Goal: Information Seeking & Learning: Learn about a topic

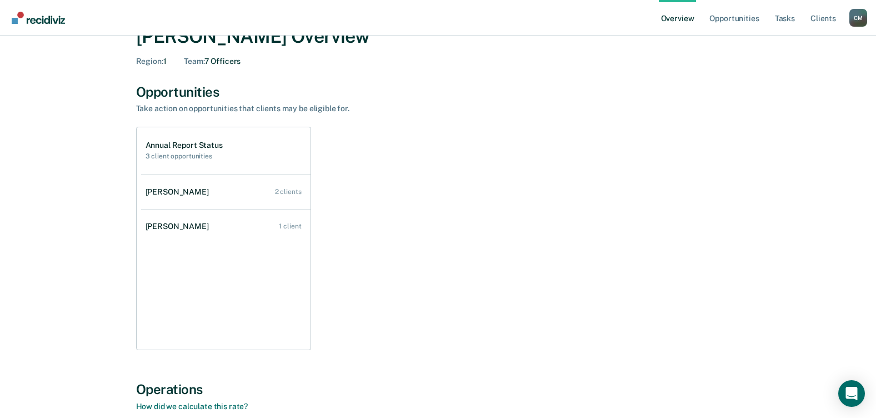
scroll to position [56, 0]
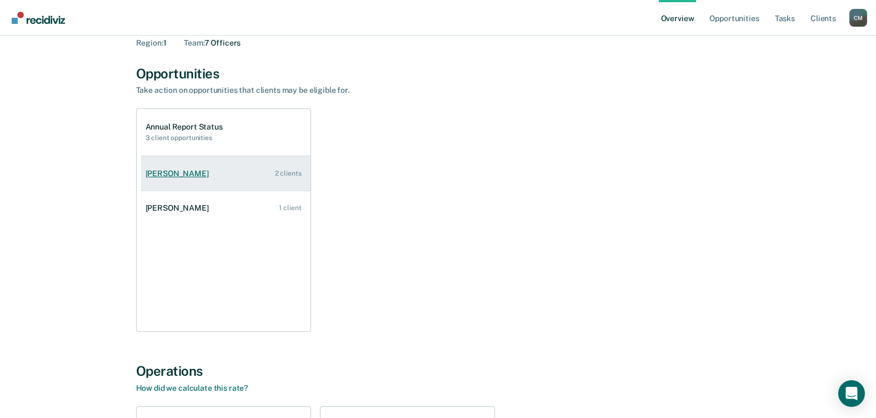
click at [163, 172] on div "[PERSON_NAME]" at bounding box center [179, 173] width 68 height 9
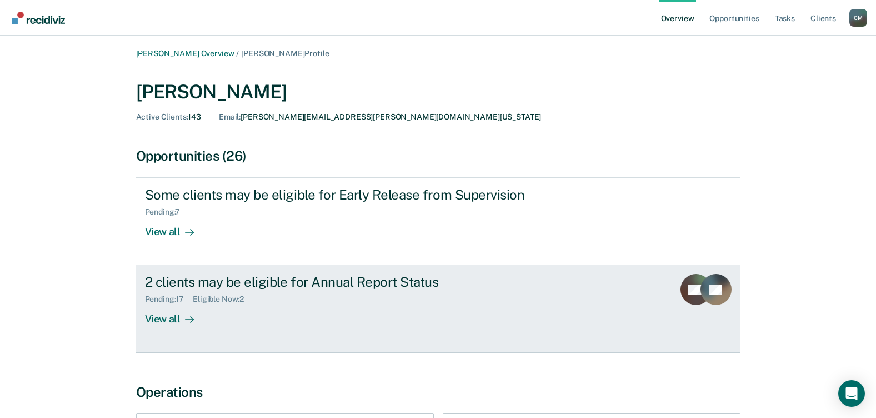
click at [159, 317] on div "View all" at bounding box center [176, 315] width 62 height 22
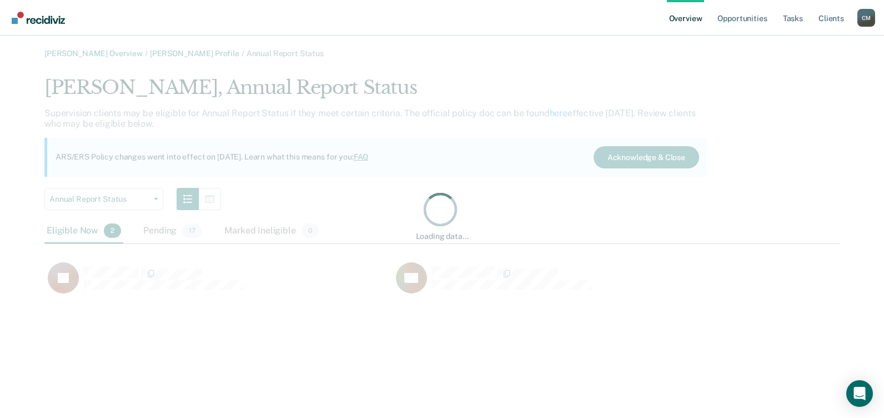
scroll to position [222, 787]
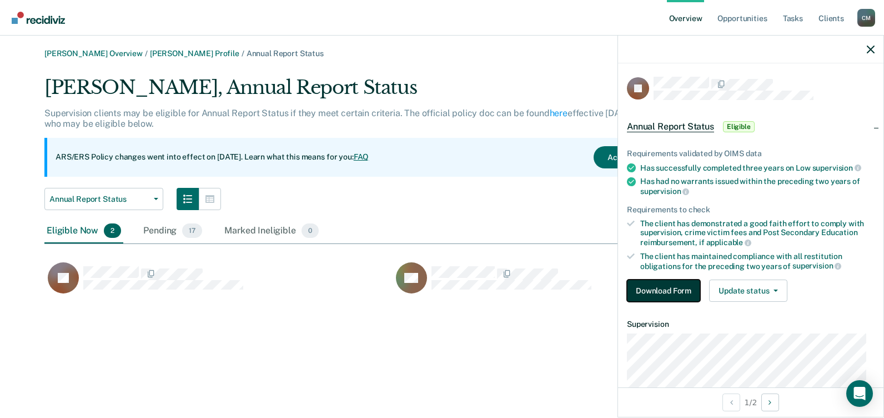
click at [655, 294] on button "Download Form" at bounding box center [663, 290] width 73 height 22
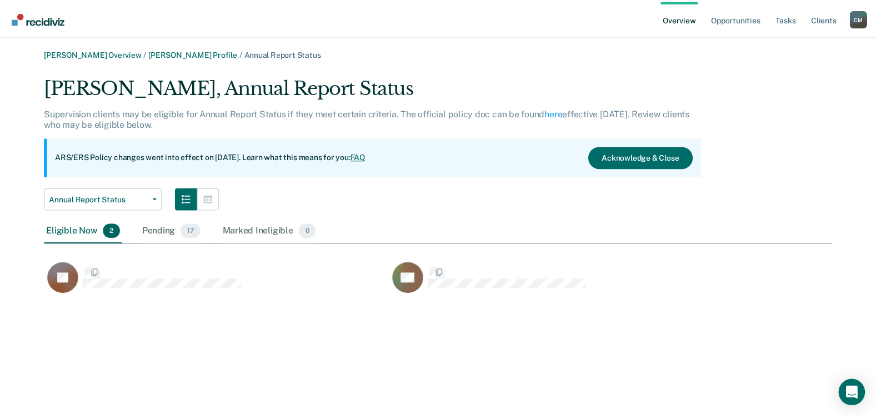
scroll to position [222, 787]
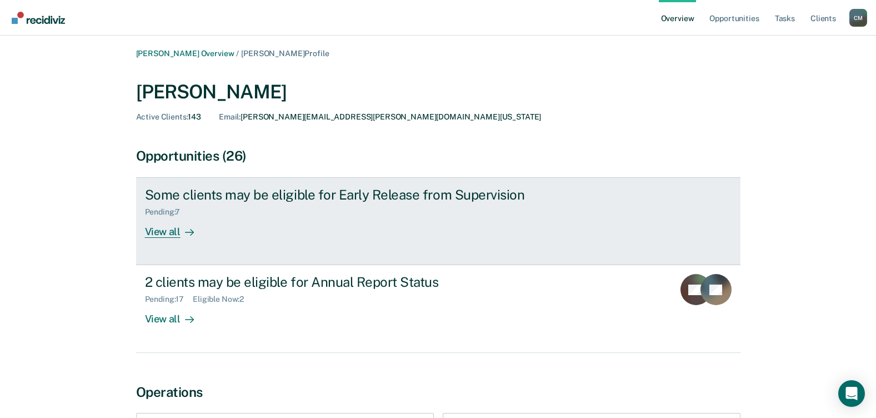
click at [164, 230] on div "View all" at bounding box center [176, 228] width 62 height 22
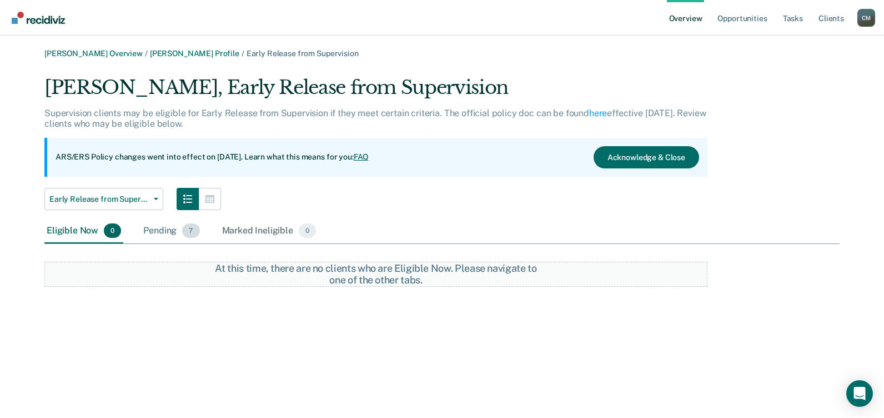
click at [172, 228] on div "Pending 7" at bounding box center [171, 231] width 61 height 24
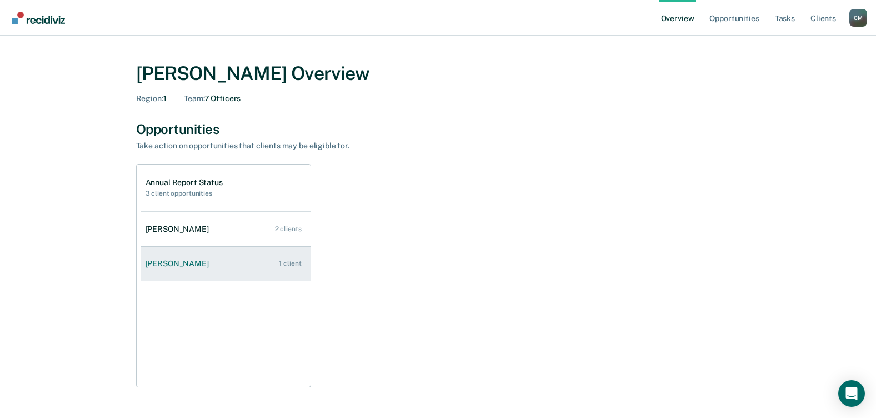
click at [170, 260] on div "[PERSON_NAME]" at bounding box center [179, 263] width 68 height 9
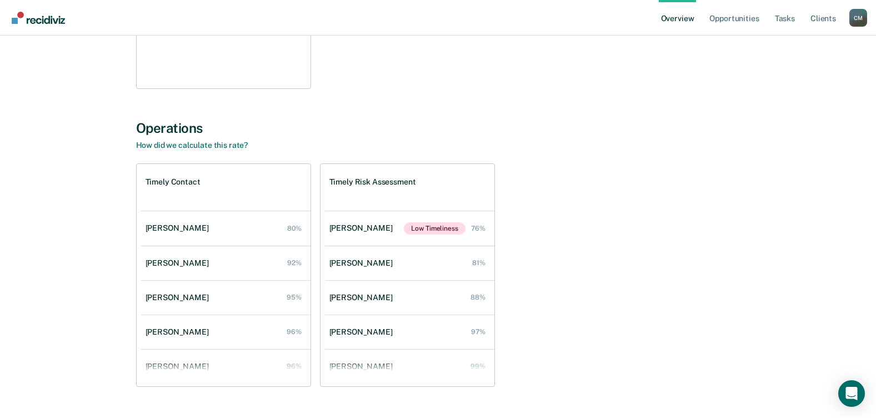
scroll to position [325, 0]
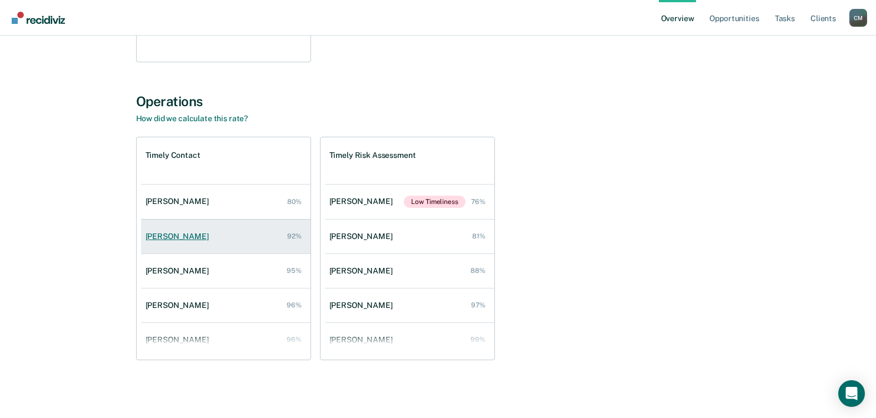
click at [175, 237] on div "[PERSON_NAME]" at bounding box center [179, 236] width 68 height 9
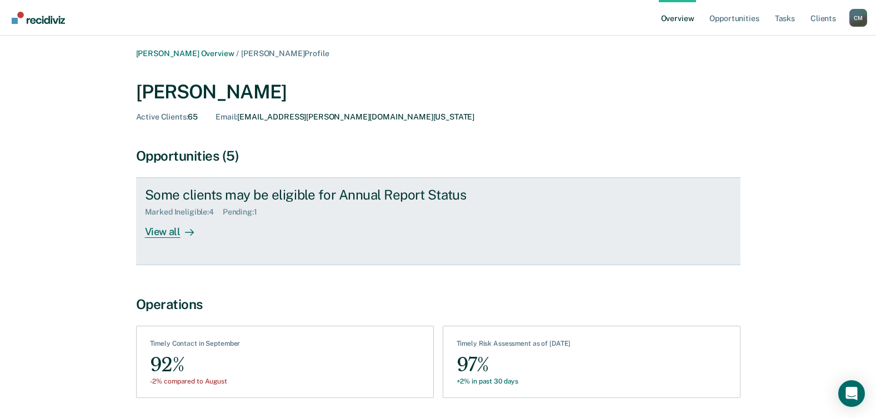
click at [170, 233] on div "View all" at bounding box center [176, 228] width 62 height 22
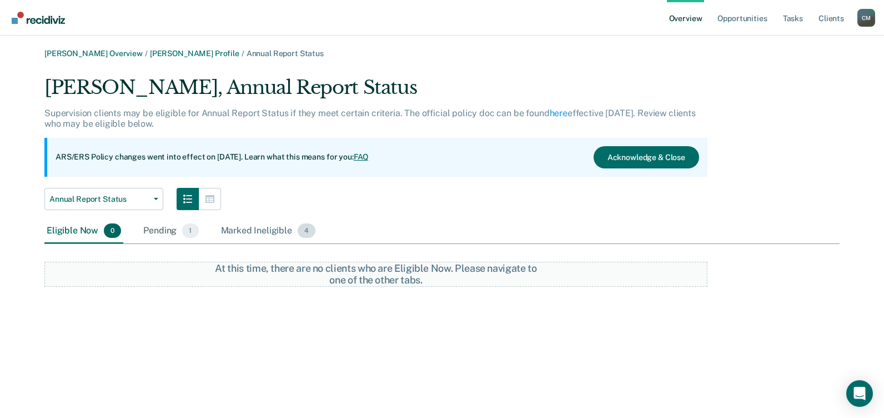
click at [308, 233] on span "4" at bounding box center [307, 230] width 18 height 14
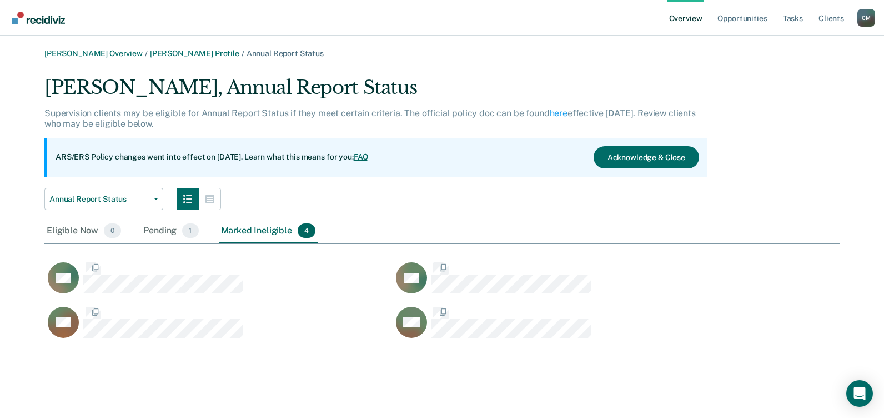
scroll to position [266, 787]
click at [189, 233] on span "1" at bounding box center [190, 230] width 16 height 14
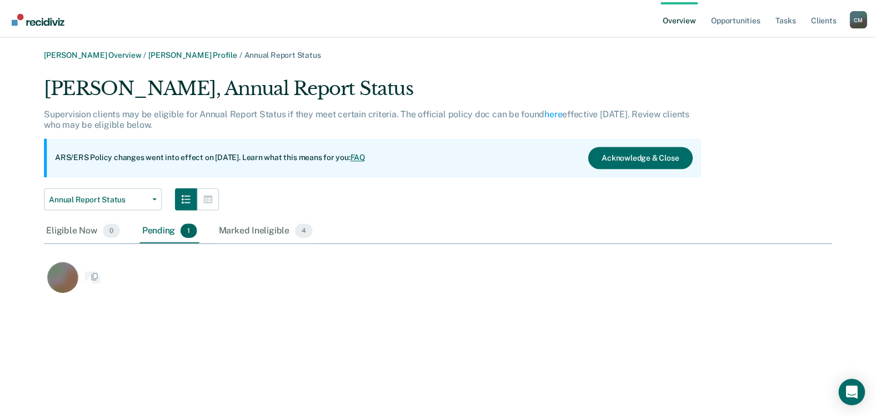
scroll to position [222, 787]
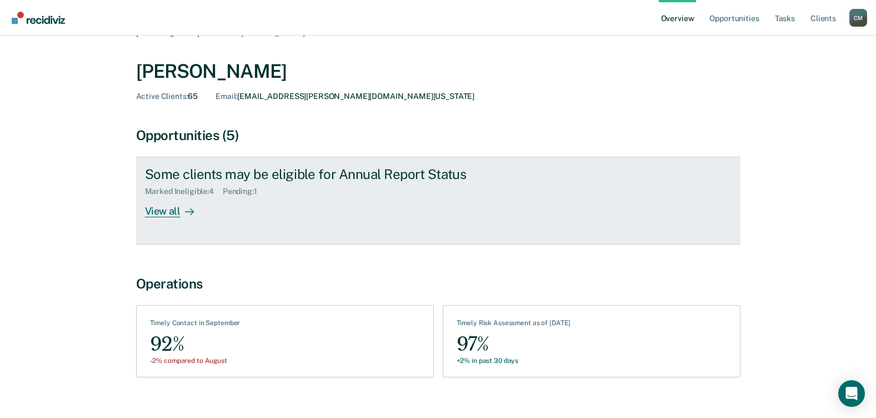
scroll to position [38, 0]
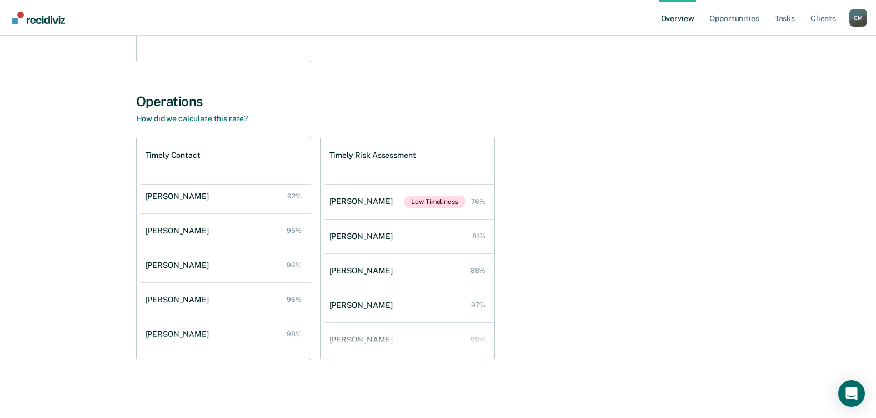
scroll to position [79, 0]
